Goal: Task Accomplishment & Management: Manage account settings

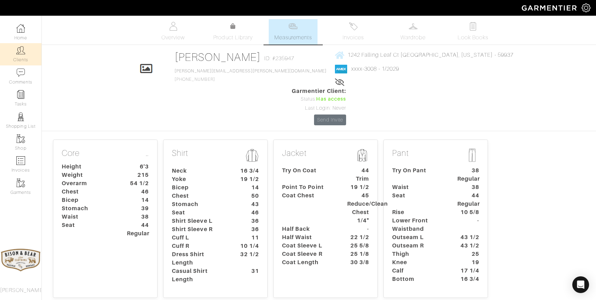
click at [21, 52] on img at bounding box center [20, 50] width 9 height 9
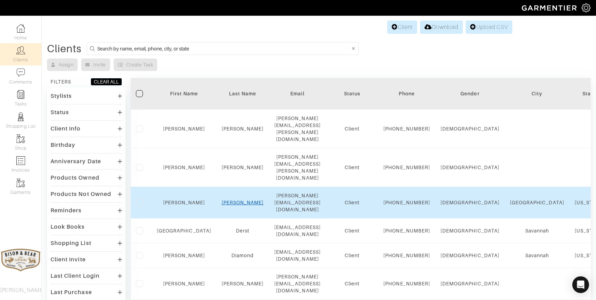
click at [227, 200] on link "Dawkins" at bounding box center [243, 203] width 42 height 6
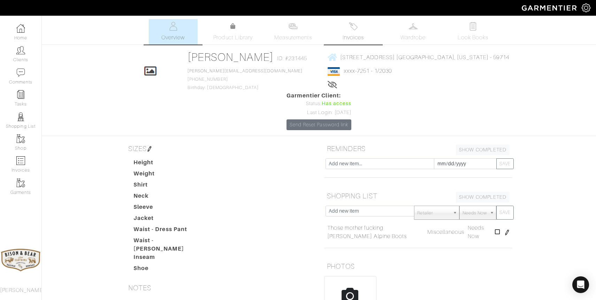
click at [355, 28] on img at bounding box center [353, 26] width 9 height 9
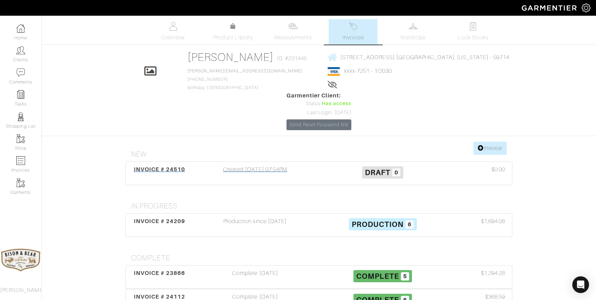
click at [266, 166] on div "Created [DATE] 07:54PM" at bounding box center [255, 174] width 128 height 16
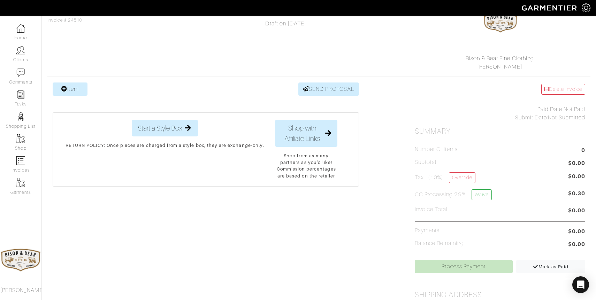
scroll to position [80, 0]
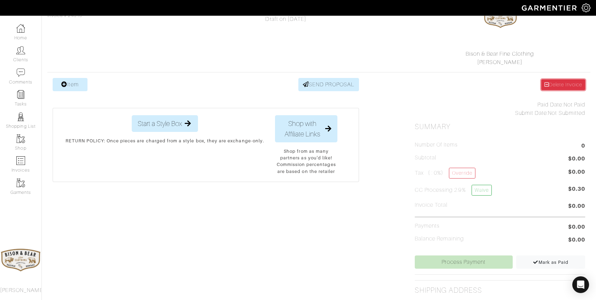
click at [569, 87] on link "Delete Invoice" at bounding box center [563, 84] width 44 height 11
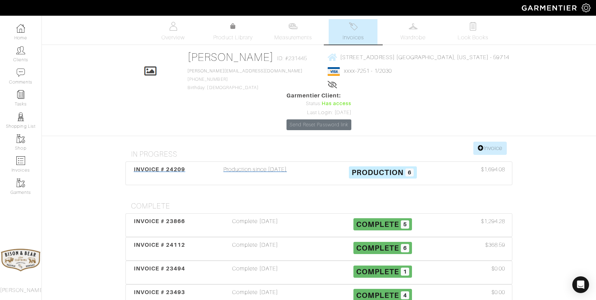
click at [245, 166] on div "Production since [DATE]" at bounding box center [255, 174] width 128 height 16
